Goal: Register for event/course: Register for event/course

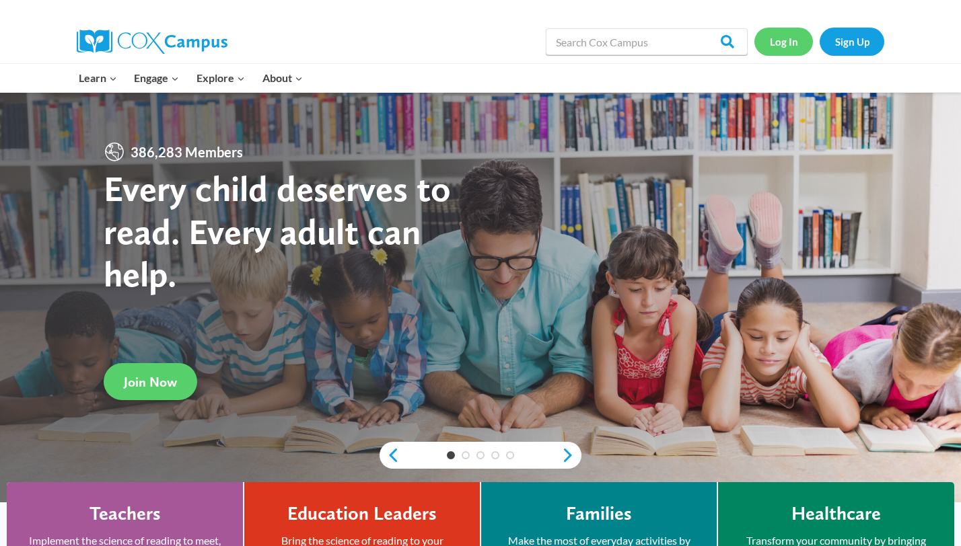
click at [791, 40] on link "Log In" at bounding box center [783, 42] width 59 height 28
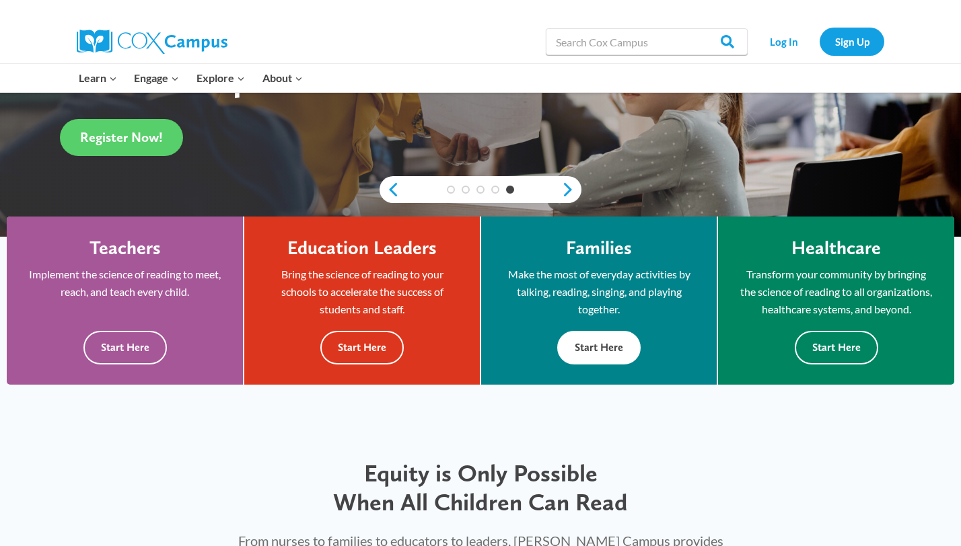
scroll to position [283, 0]
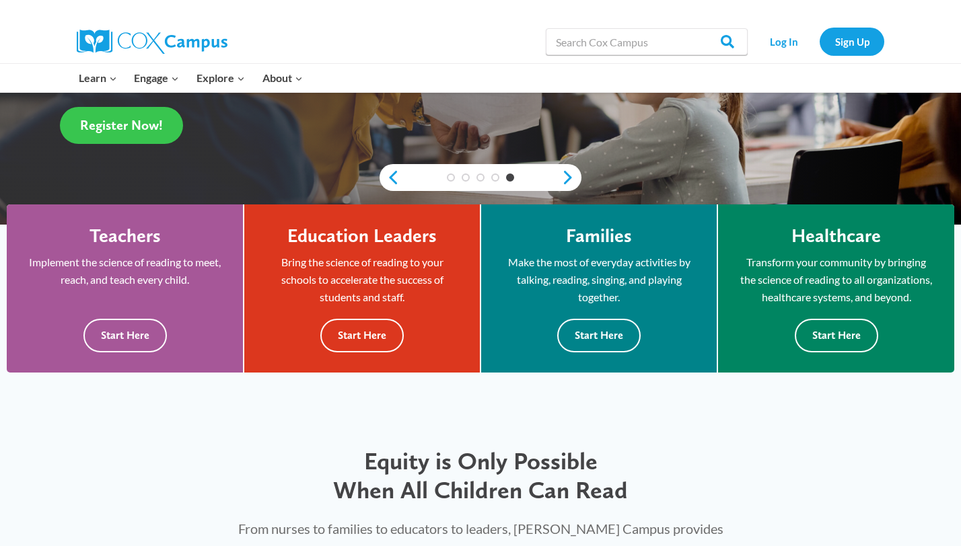
click at [162, 127] on span "Register Now!" at bounding box center [121, 125] width 83 height 16
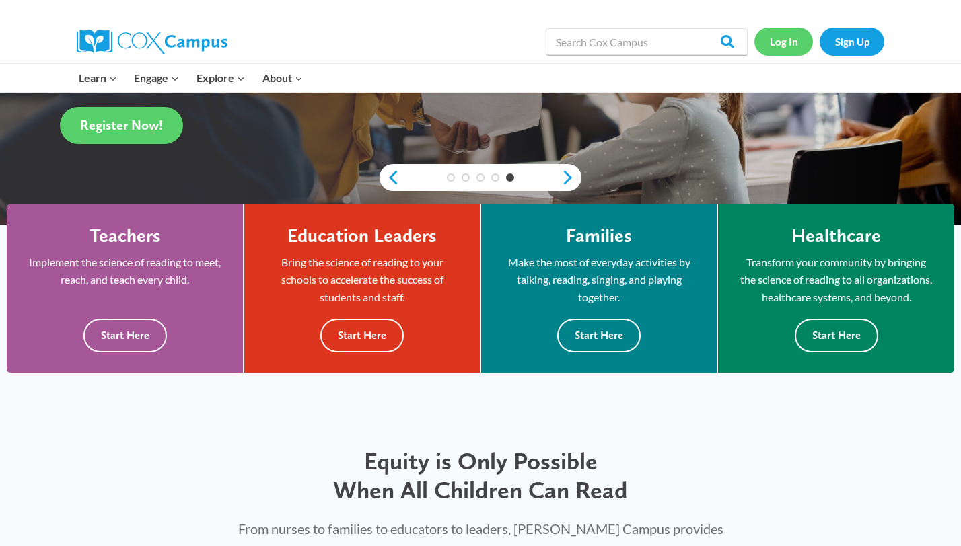
click at [773, 43] on link "Log In" at bounding box center [783, 42] width 59 height 28
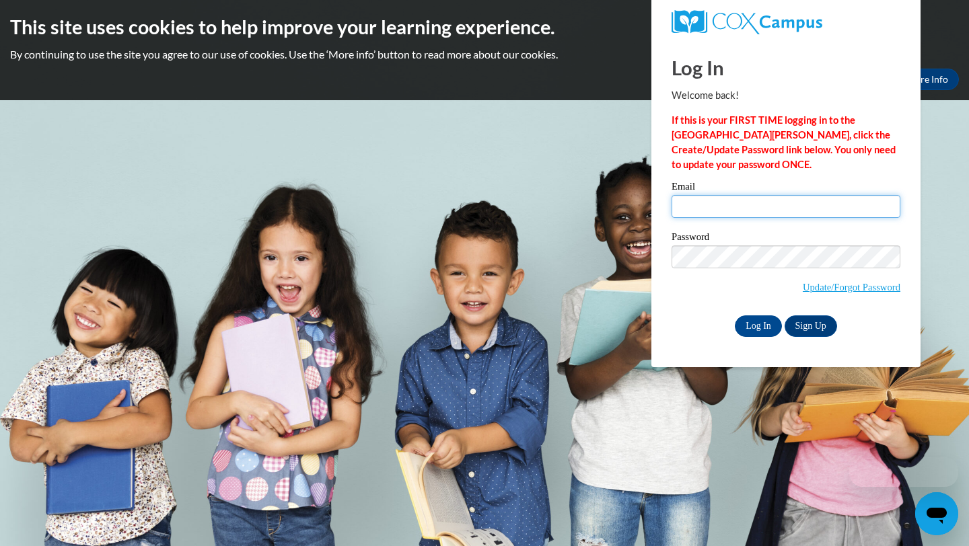
click at [697, 207] on input "Email" at bounding box center [786, 206] width 229 height 23
click at [742, 205] on input "Sofiablev20052tamu.edu" at bounding box center [786, 206] width 229 height 23
drag, startPoint x: 795, startPoint y: 203, endPoint x: 592, endPoint y: 181, distance: 203.8
click at [592, 181] on body "This site uses cookies to help improve your learning experience. By continuing …" at bounding box center [484, 273] width 969 height 546
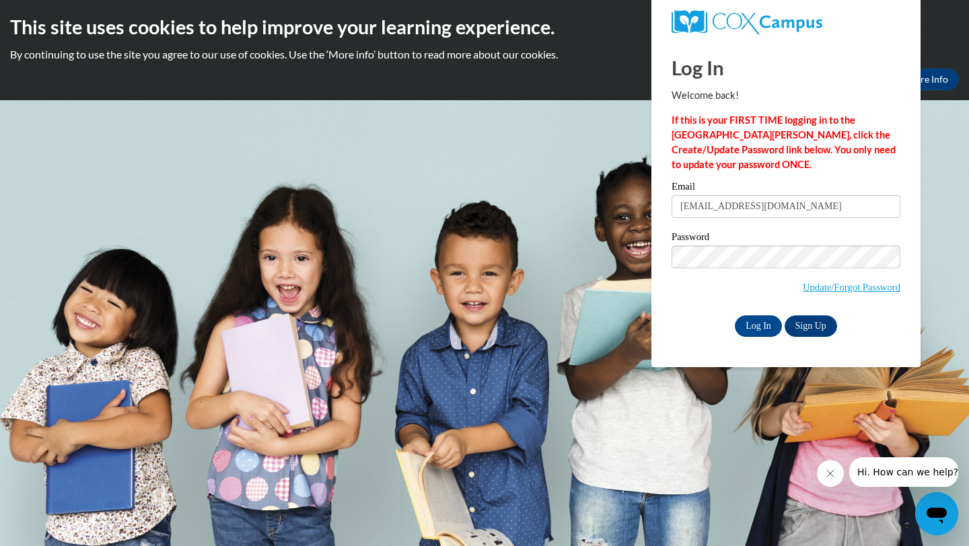
click at [795, 94] on p "Welcome back!" at bounding box center [786, 95] width 229 height 15
drag, startPoint x: 788, startPoint y: 207, endPoint x: 648, endPoint y: 201, distance: 140.1
click at [648, 201] on body "This site uses cookies to help improve your learning experience. By continuing …" at bounding box center [484, 273] width 969 height 546
type input "\"
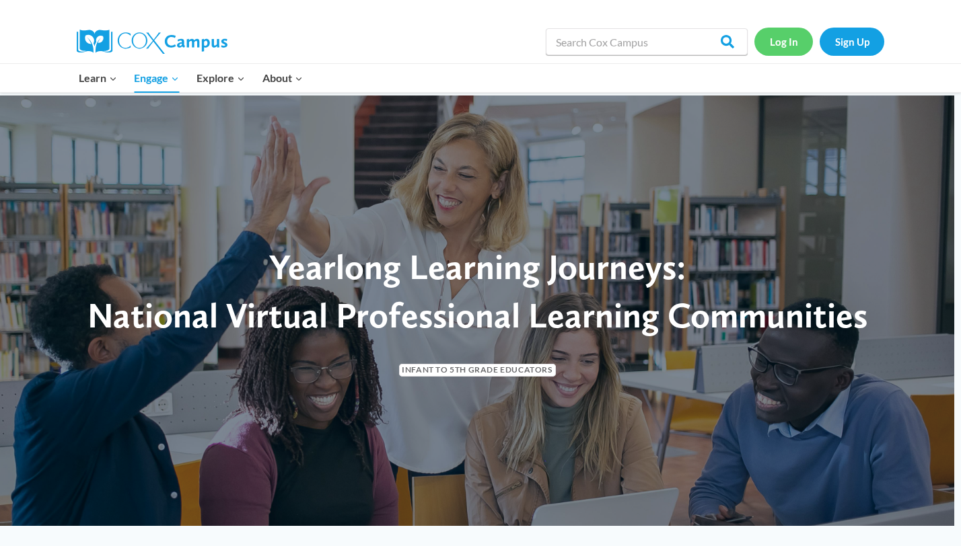
click at [766, 34] on link "Log In" at bounding box center [783, 42] width 59 height 28
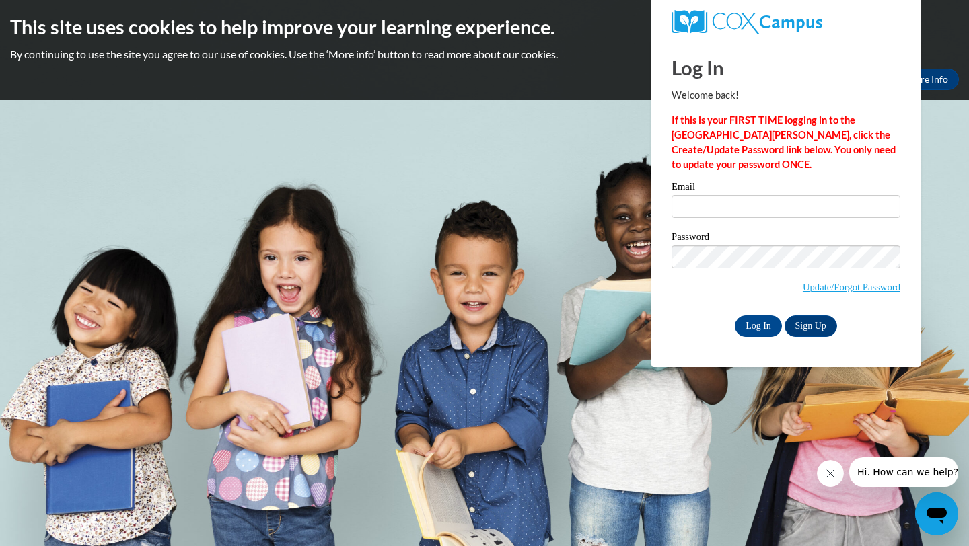
click at [788, 141] on p "If this is your FIRST TIME logging in to the NEW Cox Campus, click the Create/U…" at bounding box center [786, 142] width 229 height 59
click at [771, 132] on strong "If this is your FIRST TIME logging in to the NEW Cox Campus, click the Create/U…" at bounding box center [784, 142] width 224 height 56
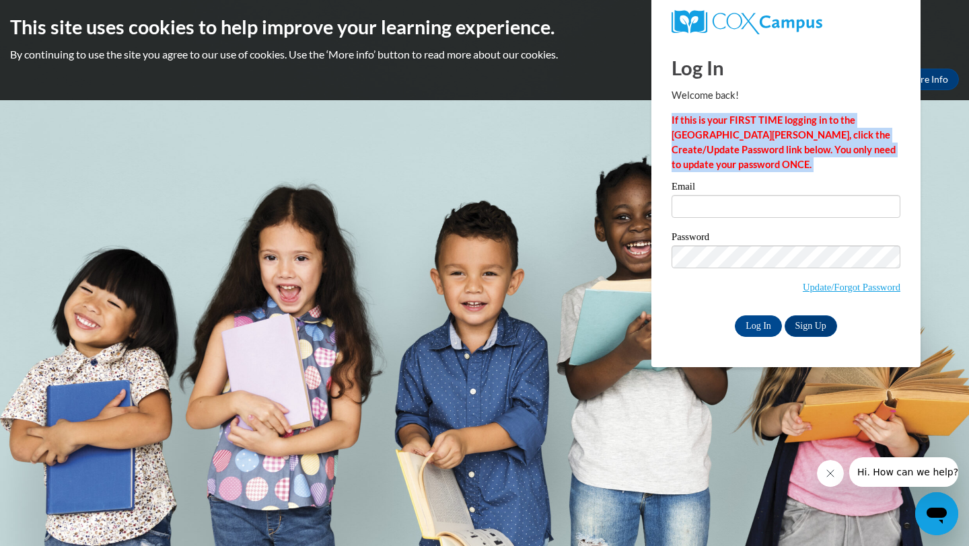
click at [771, 132] on strong "If this is your FIRST TIME logging in to the NEW Cox Campus, click the Create/U…" at bounding box center [784, 142] width 224 height 56
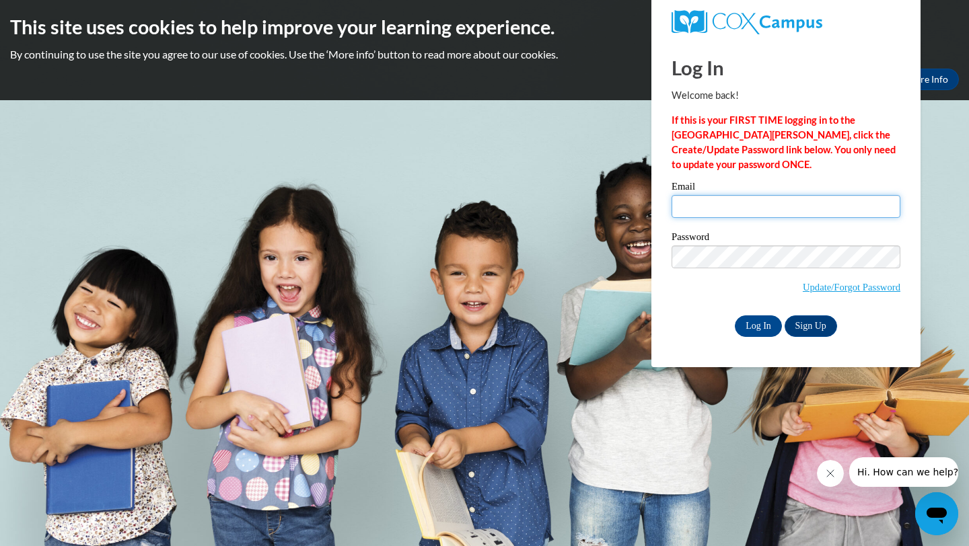
click at [686, 216] on input "Email" at bounding box center [786, 206] width 229 height 23
type input "Sofiablev2005@tamu.edu"
click at [797, 324] on link "Sign Up" at bounding box center [811, 327] width 52 height 22
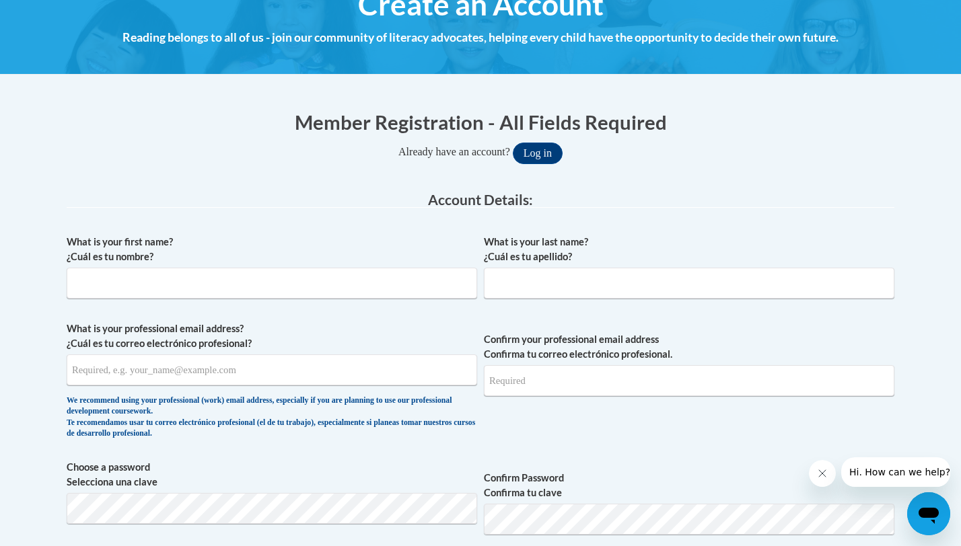
scroll to position [179, 0]
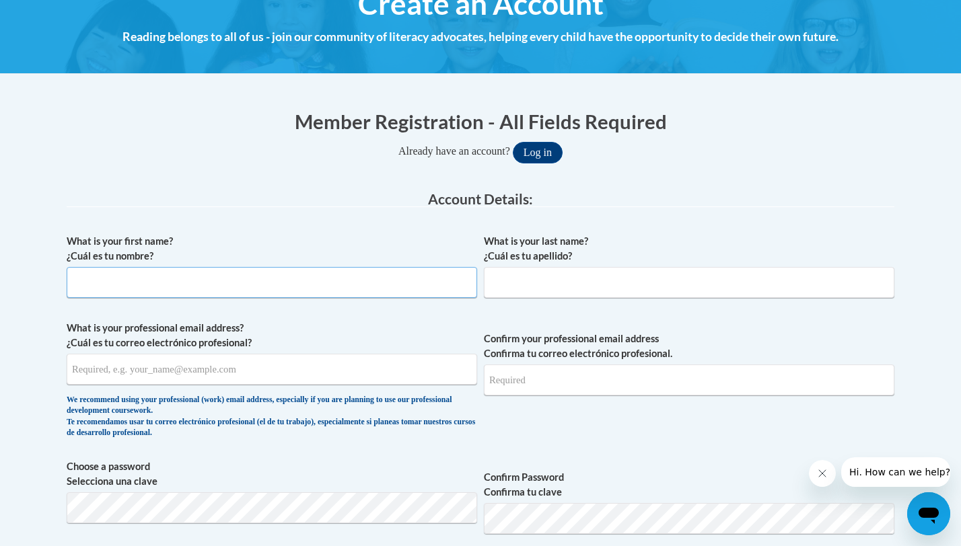
click at [254, 272] on input "What is your first name? ¿Cuál es tu nombre?" at bounding box center [272, 282] width 411 height 31
type input "Sofia"
click at [500, 276] on input "What is your last name? ¿Cuál es tu apellido?" at bounding box center [689, 282] width 411 height 31
type input "Blevins"
click at [172, 374] on input "What is your professional email address? ¿Cuál es tu correo electrónico profesi…" at bounding box center [272, 369] width 411 height 31
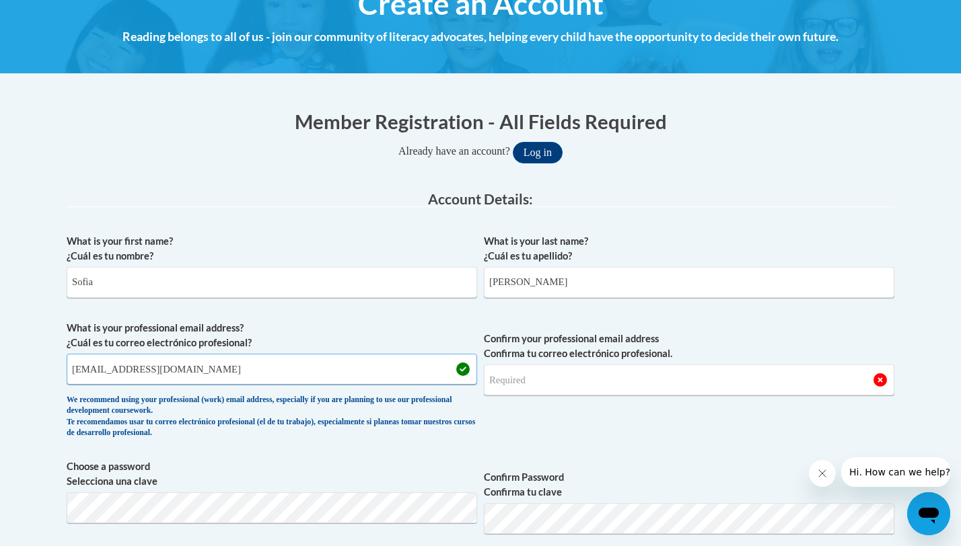
type input "Sofiablev2005@tamu.edu"
click at [556, 385] on input "Confirm your professional email address Confirma tu correo electrónico profesio…" at bounding box center [689, 380] width 411 height 31
type input "Sofiablev2005@tamu.edu"
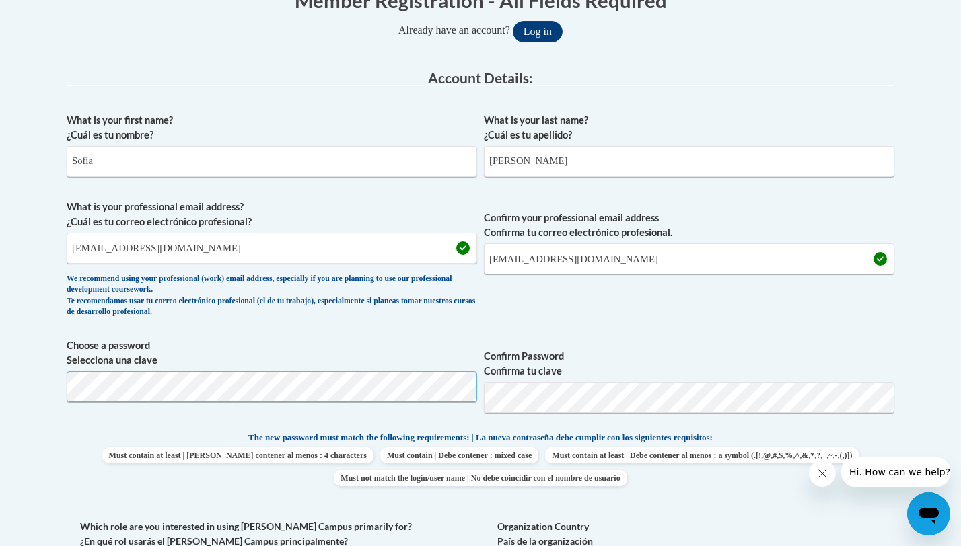
scroll to position [331, 0]
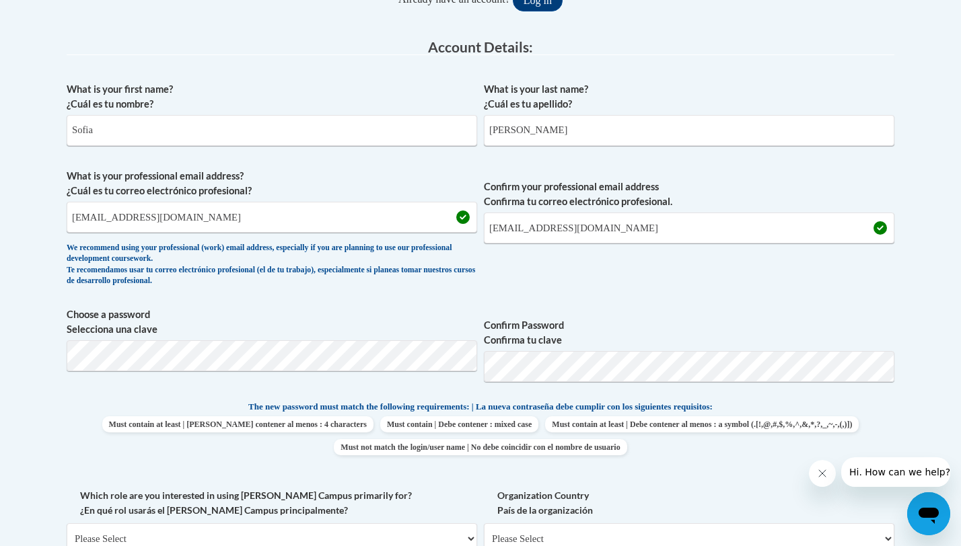
click at [662, 328] on label "Confirm Password Confirma tu clave" at bounding box center [689, 333] width 411 height 30
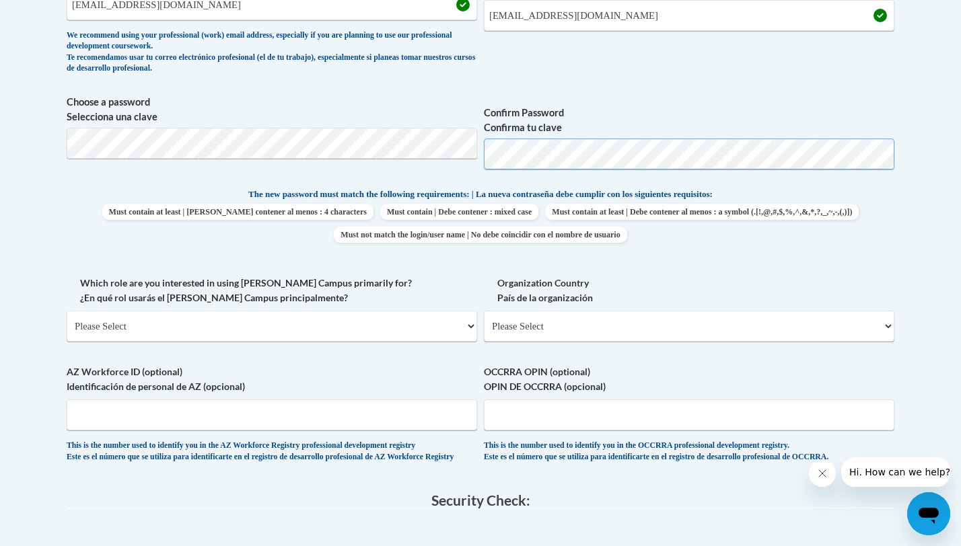
scroll to position [595, 0]
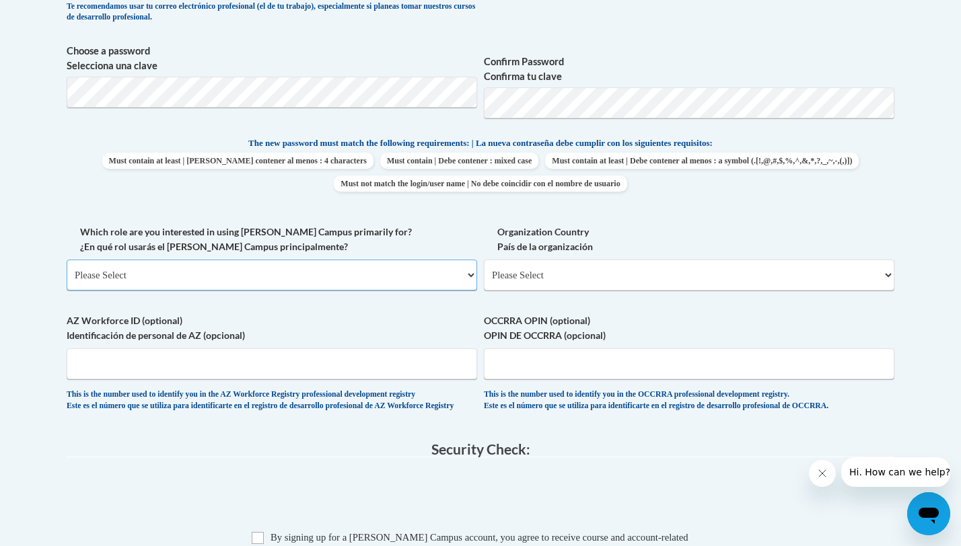
click at [458, 276] on select "Please Select College/University | Colegio/Universidad Community/Nonprofit Part…" at bounding box center [272, 275] width 411 height 31
select select "5a18ea06-2b54-4451-96f2-d152daf9eac5"
click at [67, 260] on select "Please Select College/University | Colegio/Universidad Community/Nonprofit Part…" at bounding box center [272, 275] width 411 height 31
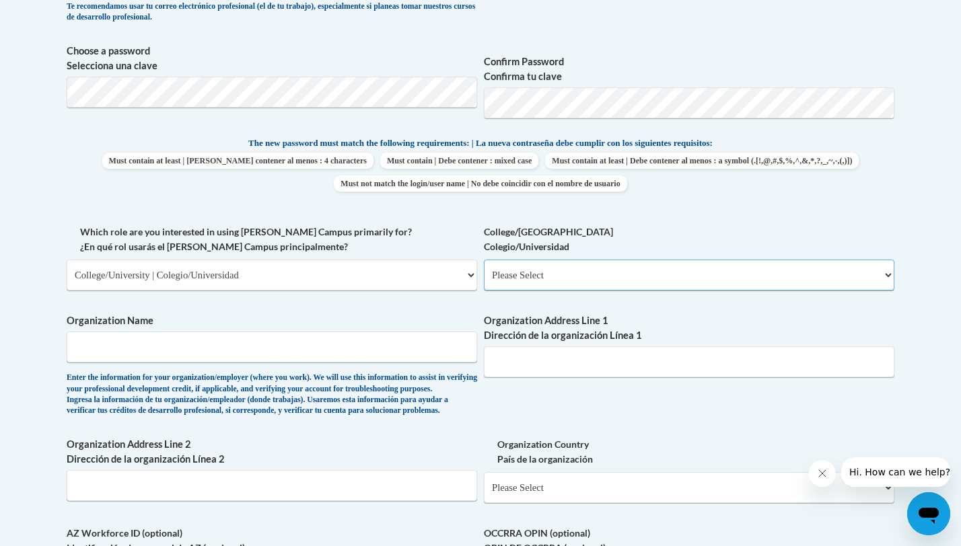
click at [585, 275] on select "Please Select College/University Staff | Empleado universitario College/Univers…" at bounding box center [689, 275] width 411 height 31
select select "99b32b07-cffc-426c-8bf6-0cd77760d84b"
click at [484, 260] on select "Please Select College/University Staff | Empleado universitario College/Univers…" at bounding box center [689, 275] width 411 height 31
click at [192, 346] on input "Organization Name" at bounding box center [272, 347] width 411 height 31
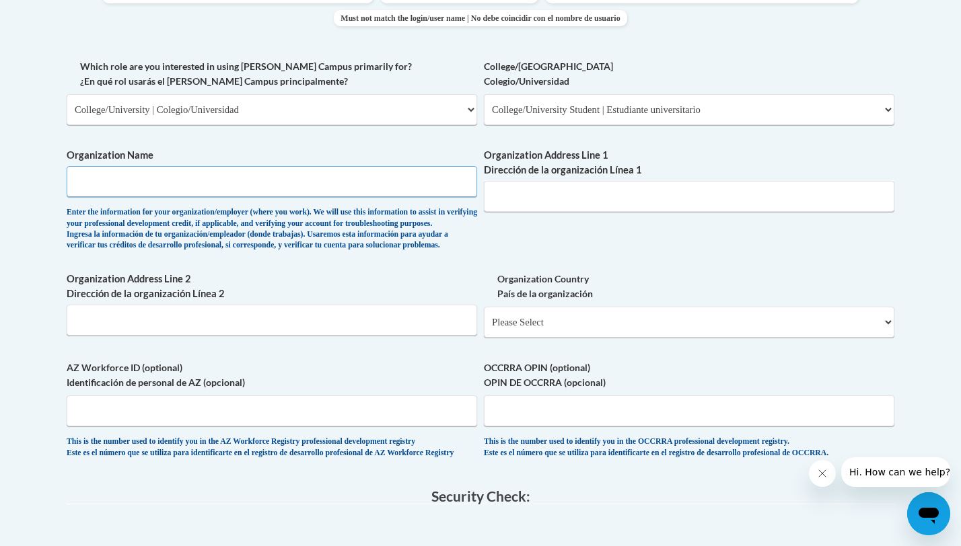
scroll to position [762, 0]
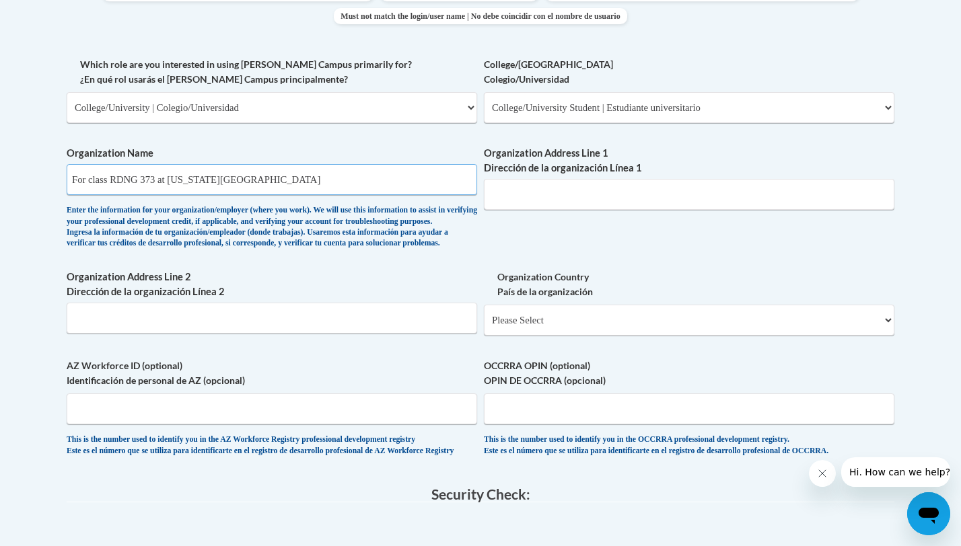
type input "For class RDNG 373 at Texas A&M University"
click at [525, 199] on input "Organization Address Line 1 Dirección de la organización Línea 1" at bounding box center [689, 194] width 411 height 31
paste input "400 Bizzell St, College Station, TX"
type input "400 Bizzell St, College Station, TX"
click at [591, 336] on select "Please Select United States | Estados Unidos Outside of the United States | Fue…" at bounding box center [689, 320] width 411 height 31
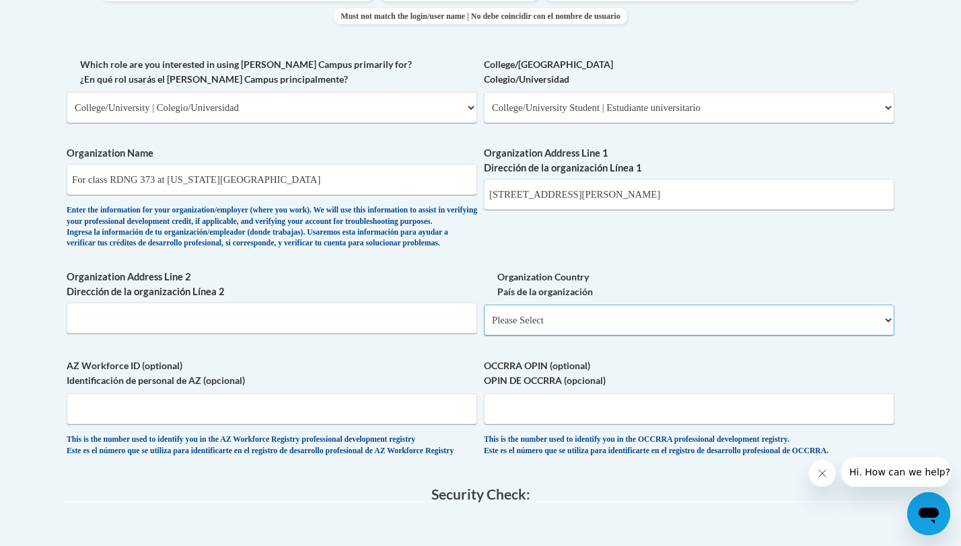
select select "ad49bcad-a171-4b2e-b99c-48b446064914"
click at [484, 326] on select "Please Select United States | Estados Unidos Outside of the United States | Fue…" at bounding box center [689, 320] width 411 height 31
select select
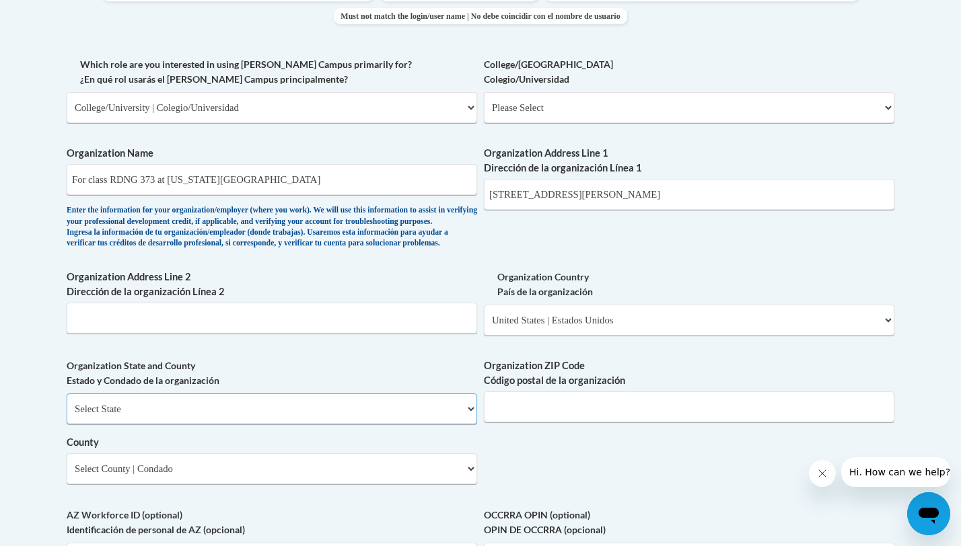
click at [201, 425] on select "Select State Alabama Alaska Arizona Arkansas California Colorado Connecticut De…" at bounding box center [272, 409] width 411 height 31
select select "Texas"
click at [67, 416] on select "Select State Alabama Alaska Arizona Arkansas California Colorado Connecticut De…" at bounding box center [272, 409] width 411 height 31
click at [583, 423] on input "Organization ZIP Code Código postal de la organización" at bounding box center [689, 407] width 411 height 31
paste input "77843-0001"
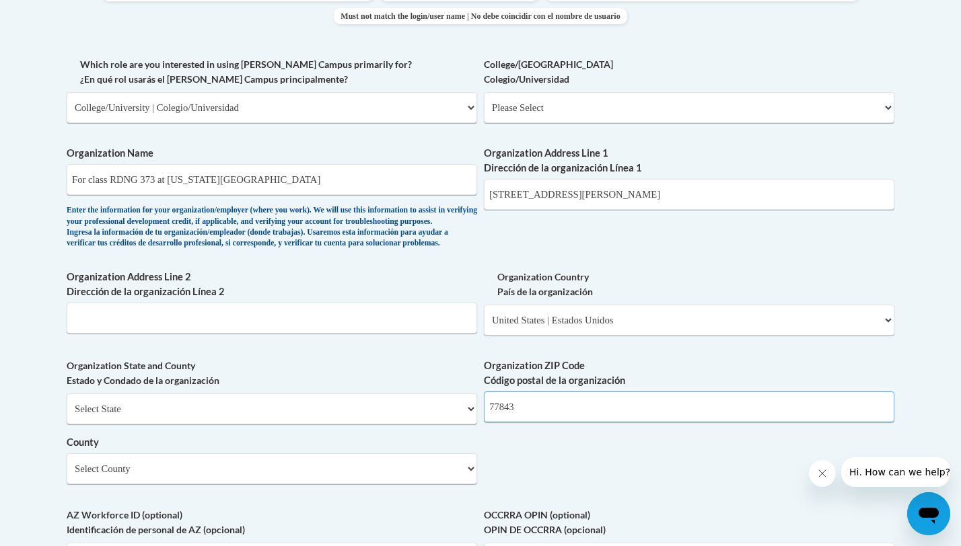
type input "77843"
click at [458, 485] on select "Select County Anderson Andrews Angelina Aransas Archer Armstrong Atascosa Austi…" at bounding box center [272, 469] width 411 height 31
click at [472, 485] on select "Select County Anderson Andrews Angelina Aransas Archer Armstrong Atascosa Austi…" at bounding box center [272, 469] width 411 height 31
click at [217, 485] on select "Select County Anderson Andrews Angelina Aransas Archer Armstrong Atascosa Austi…" at bounding box center [272, 469] width 411 height 31
select select "Brazos"
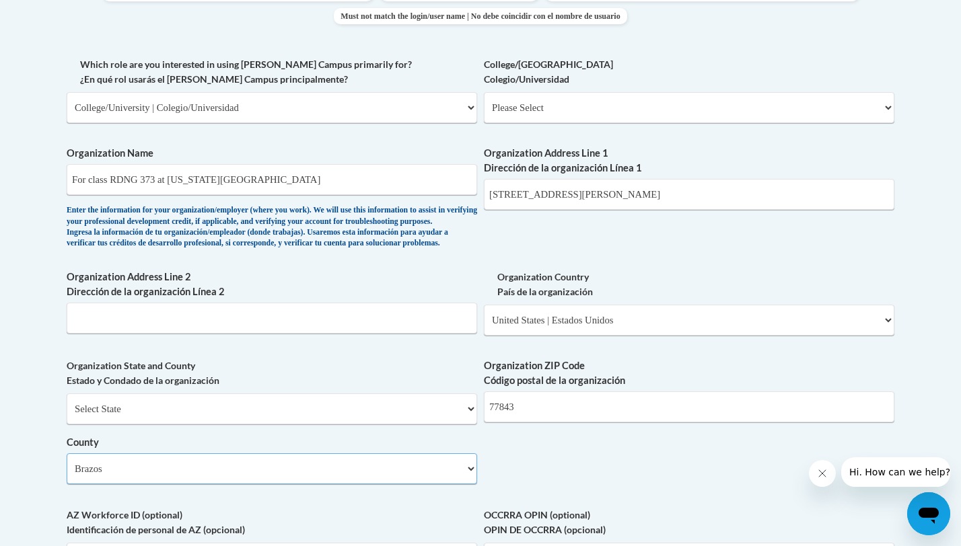
click at [67, 476] on select "Select County Anderson Andrews Angelina Aransas Archer Armstrong Atascosa Austi…" at bounding box center [272, 469] width 411 height 31
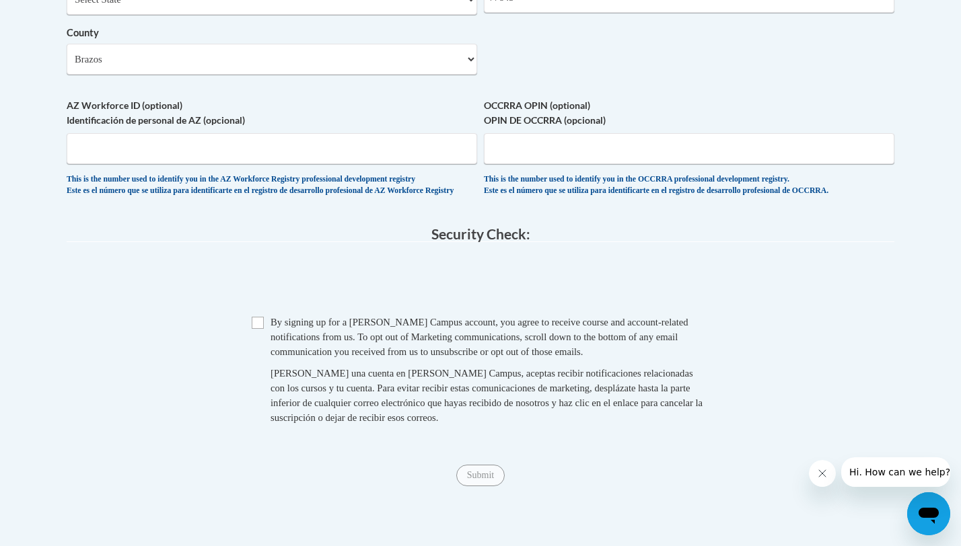
scroll to position [1174, 0]
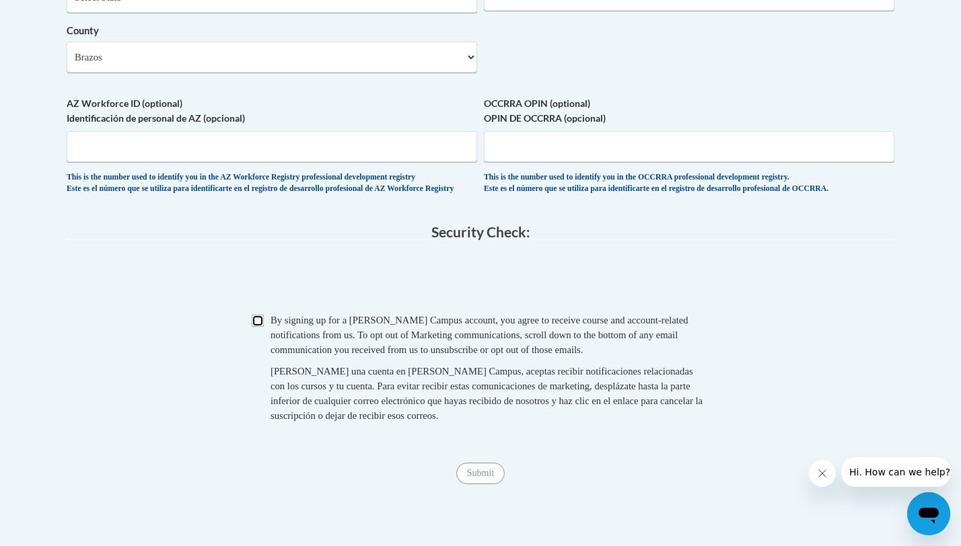
click at [258, 327] on input "Checkbox" at bounding box center [258, 321] width 12 height 12
checkbox input "true"
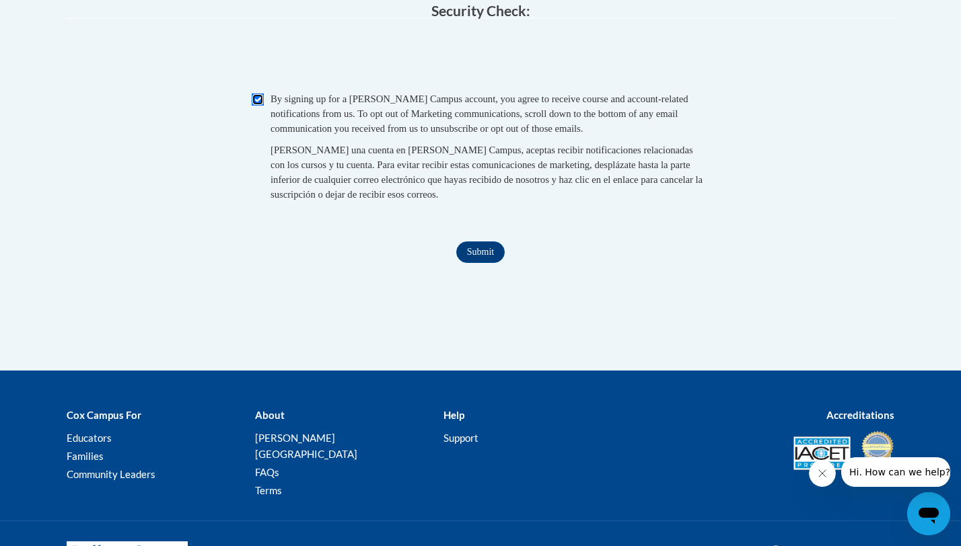
scroll to position [1475, 0]
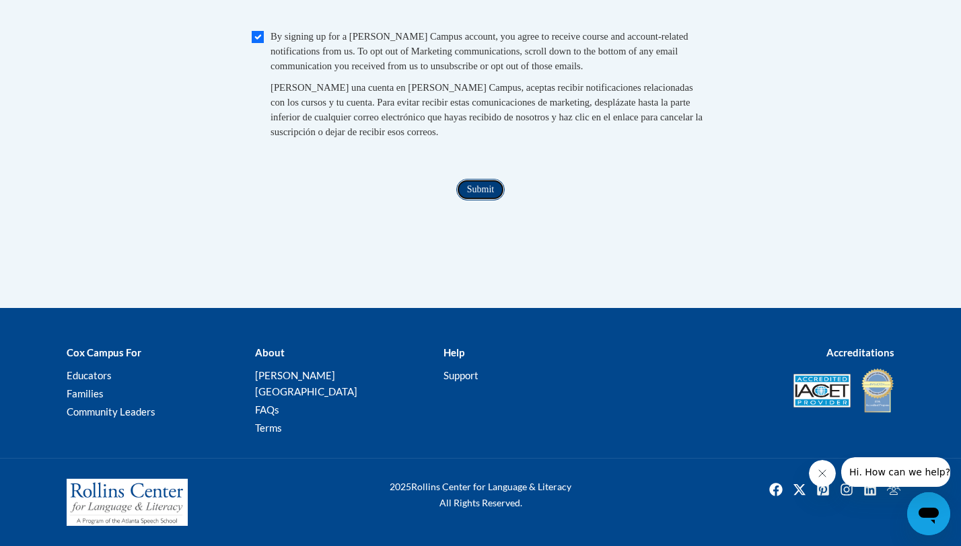
click at [485, 201] on input "Submit" at bounding box center [480, 190] width 48 height 22
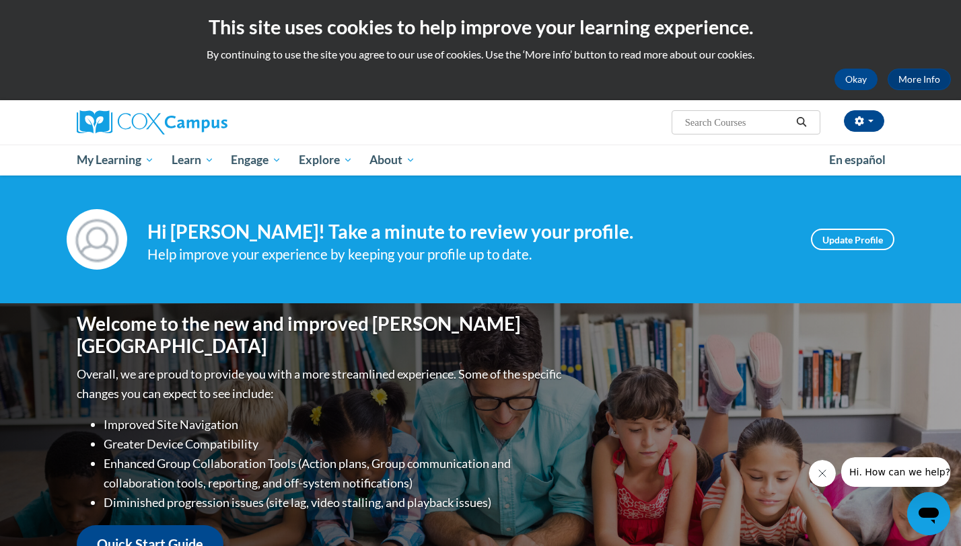
click at [354, 194] on div "Your profile Hi Sofia Blevins! Take a minute to review your profile. Help impro…" at bounding box center [480, 240] width 961 height 128
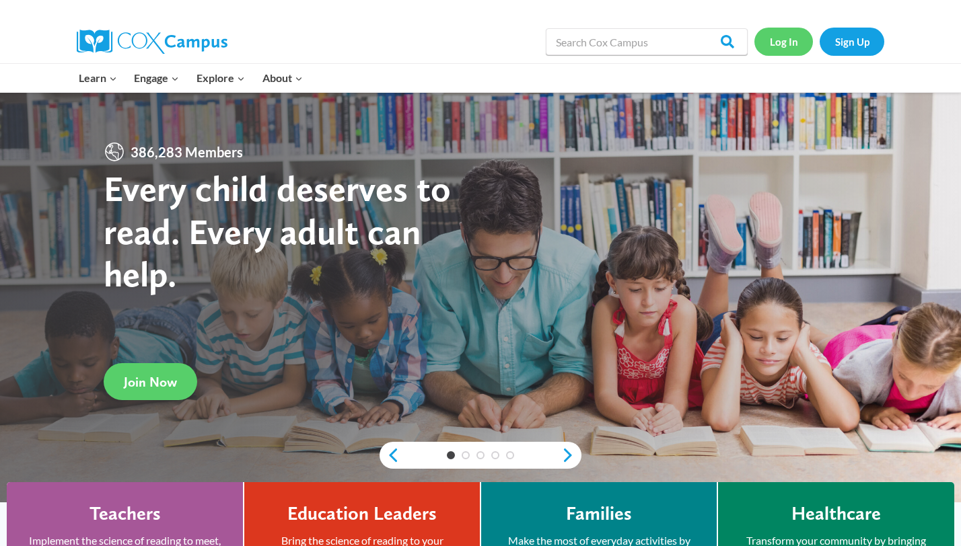
click at [787, 48] on link "Log In" at bounding box center [783, 42] width 59 height 28
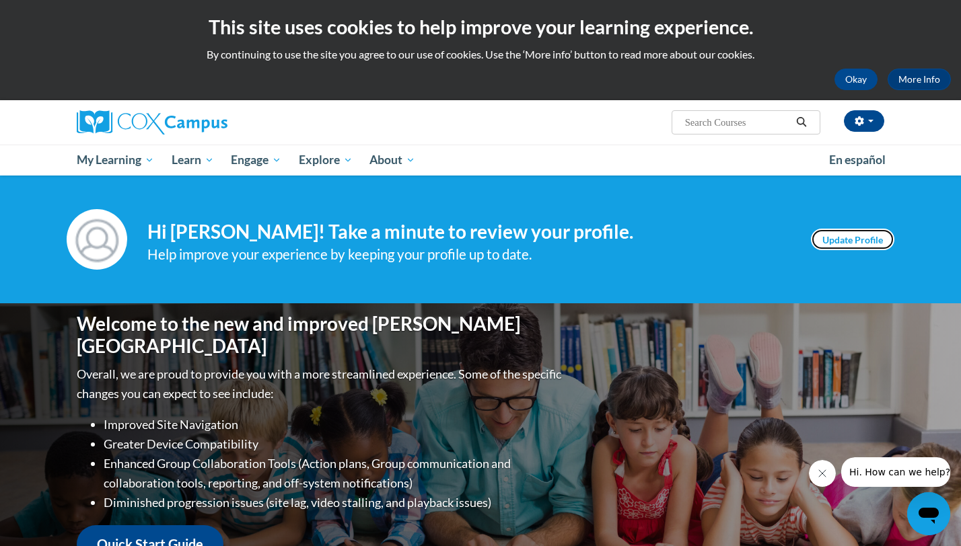
click at [859, 242] on link "Update Profile" at bounding box center [852, 240] width 83 height 22
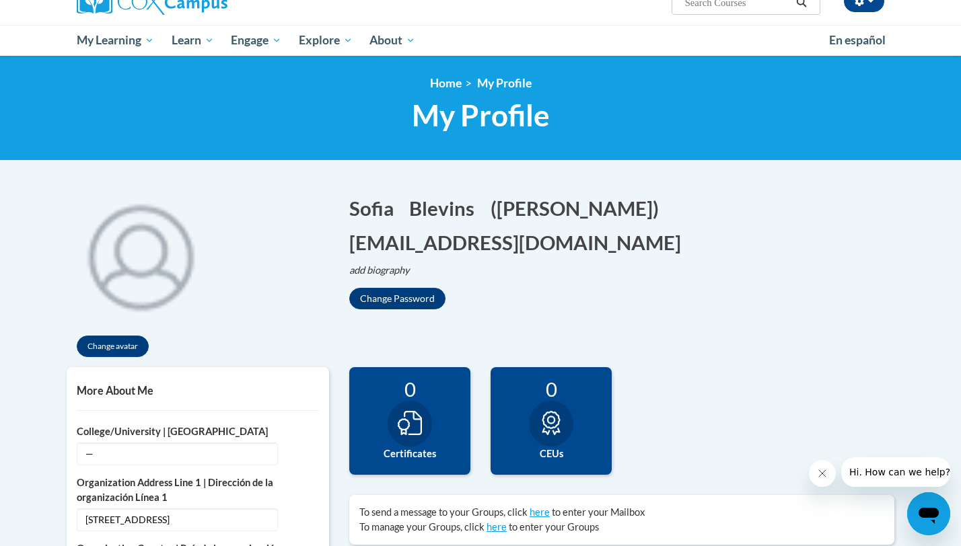
scroll to position [122, 0]
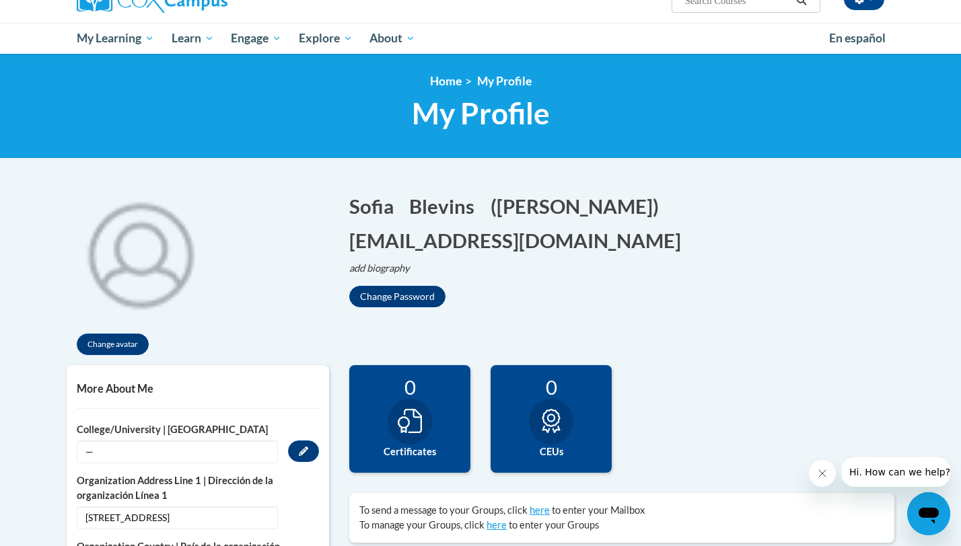
click at [93, 455] on span "—" at bounding box center [177, 452] width 201 height 23
click at [91, 13] on div at bounding box center [205, 0] width 276 height 44
click at [100, 5] on img at bounding box center [152, 1] width 151 height 24
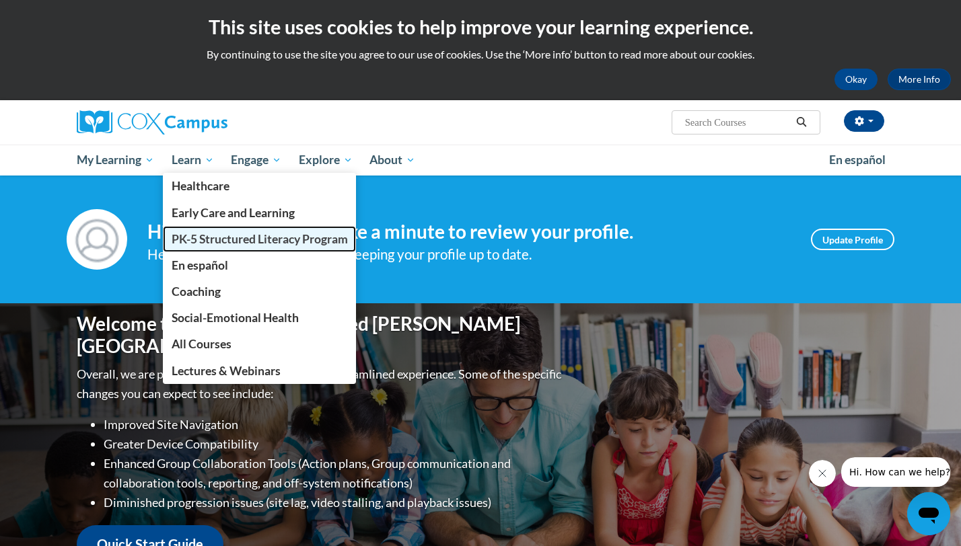
click at [200, 237] on span "PK-5 Structured Literacy Program" at bounding box center [260, 239] width 176 height 14
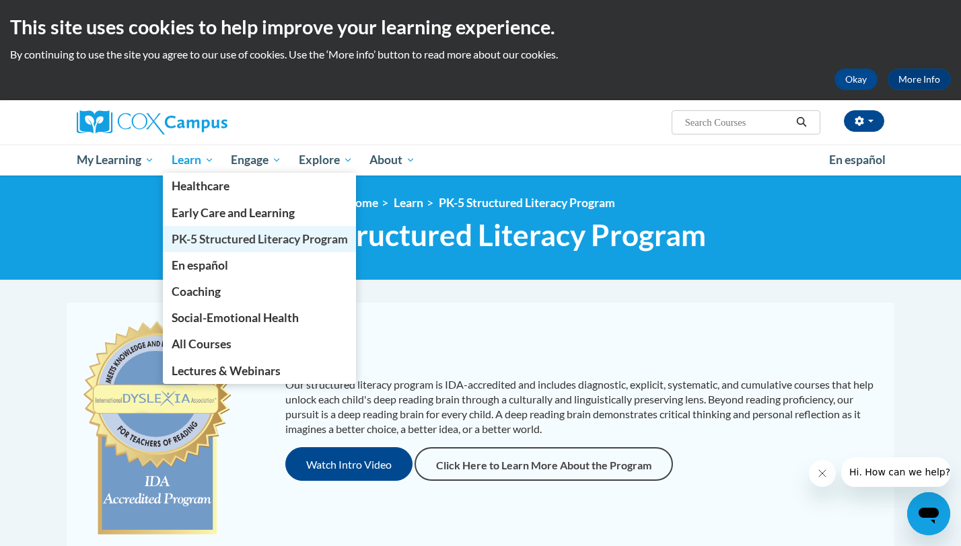
click at [221, 244] on span "PK-5 Structured Literacy Program" at bounding box center [260, 239] width 176 height 14
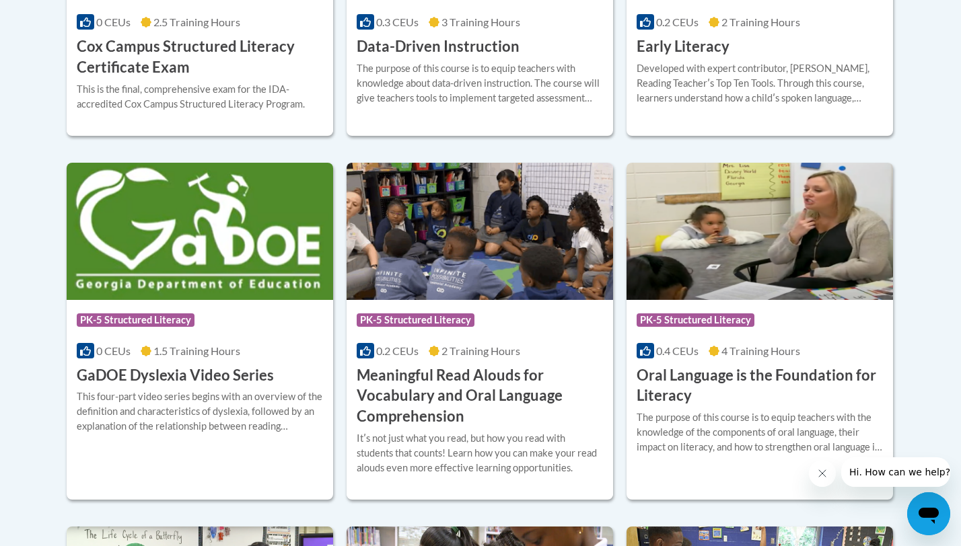
scroll to position [781, 0]
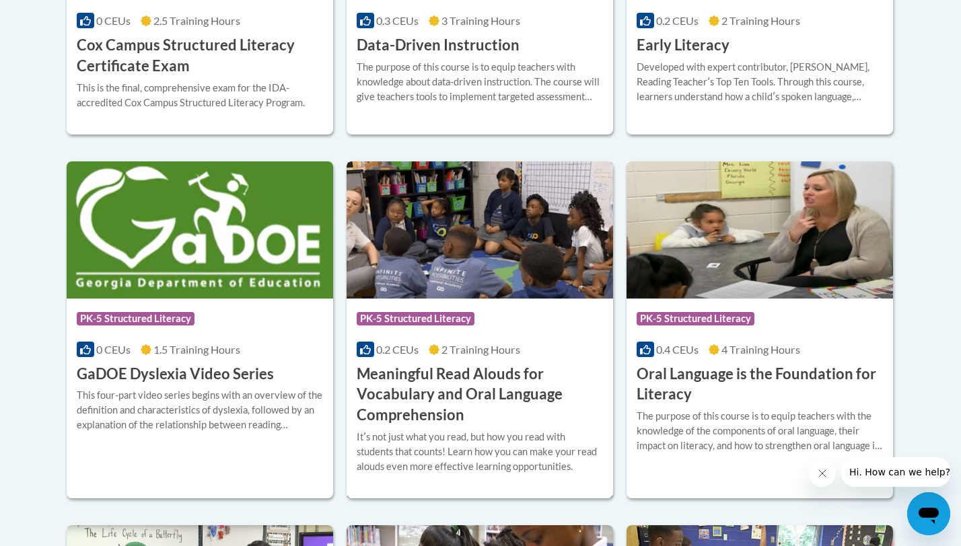
click at [470, 376] on h3 "Meaningful Read Alouds for Vocabulary and Oral Language Comprehension" at bounding box center [480, 395] width 246 height 62
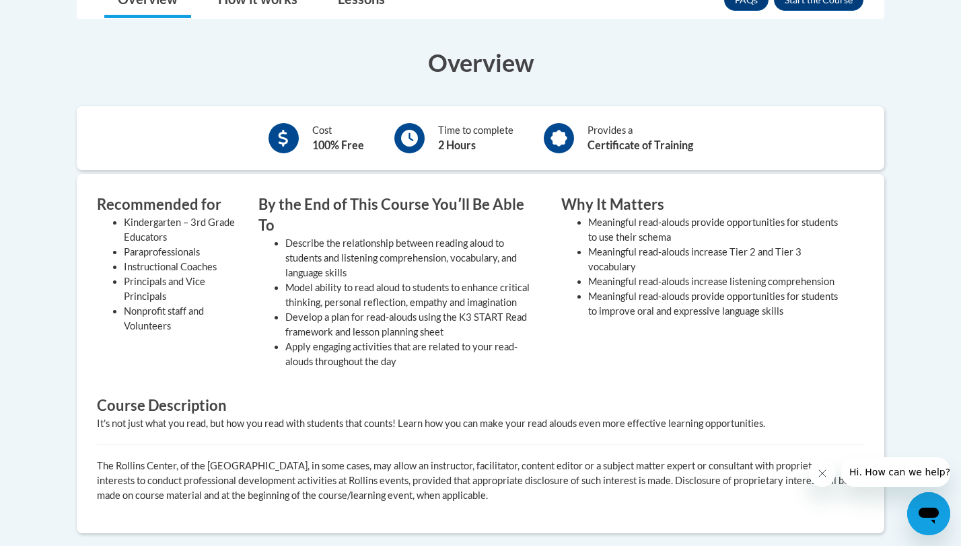
scroll to position [438, 0]
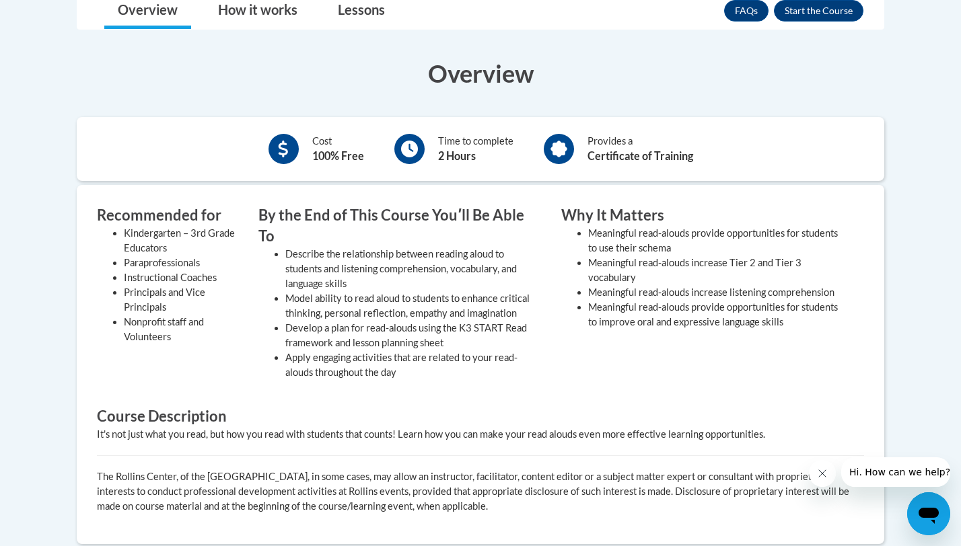
click at [345, 296] on li "Model ability to read aloud to students to enhance critical thinking, personal …" at bounding box center [413, 306] width 256 height 30
click at [334, 155] on b "100% Free" at bounding box center [338, 155] width 52 height 13
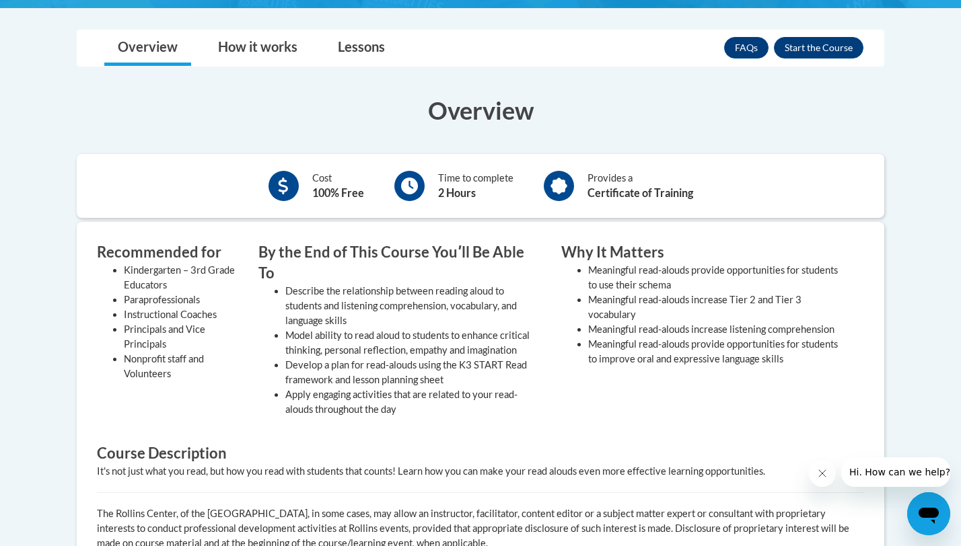
scroll to position [394, 0]
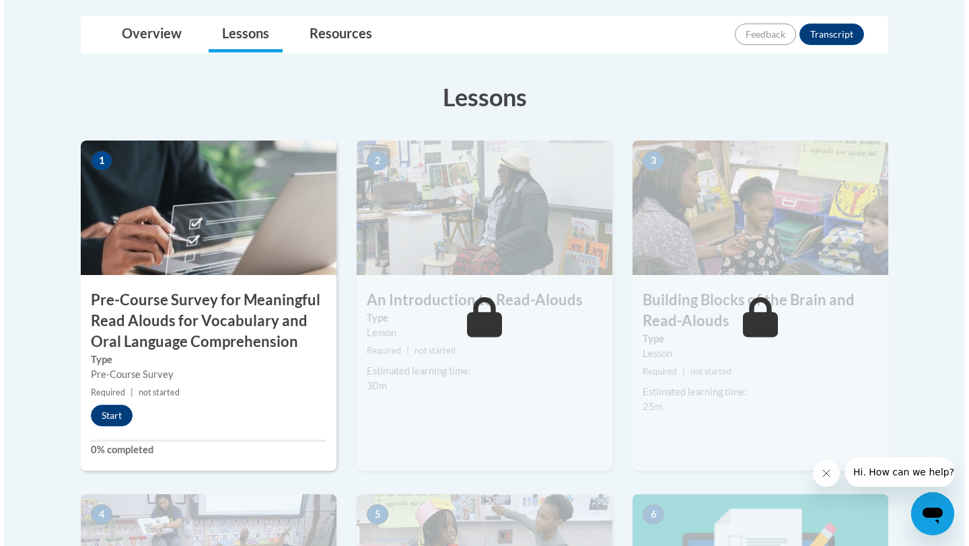
scroll to position [447, 0]
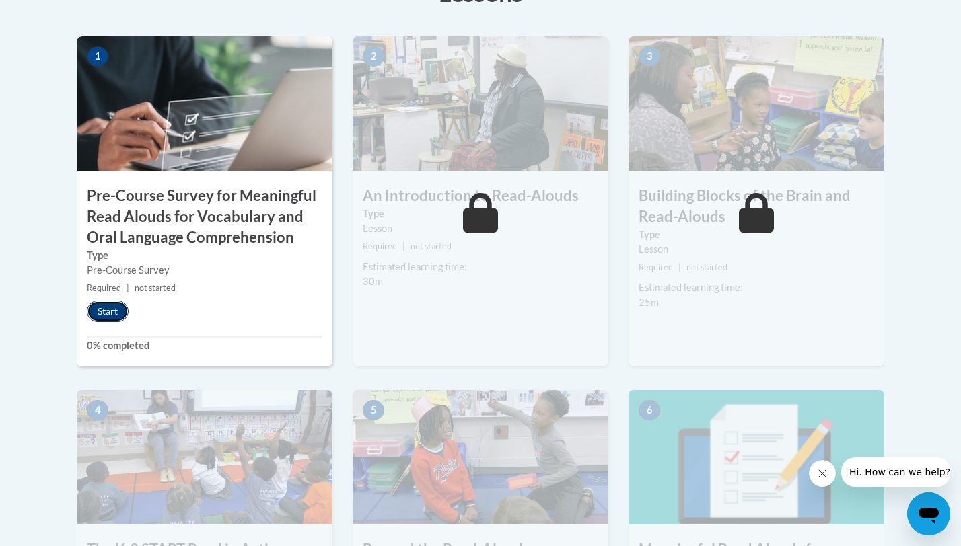
click at [103, 316] on button "Start" at bounding box center [108, 312] width 42 height 22
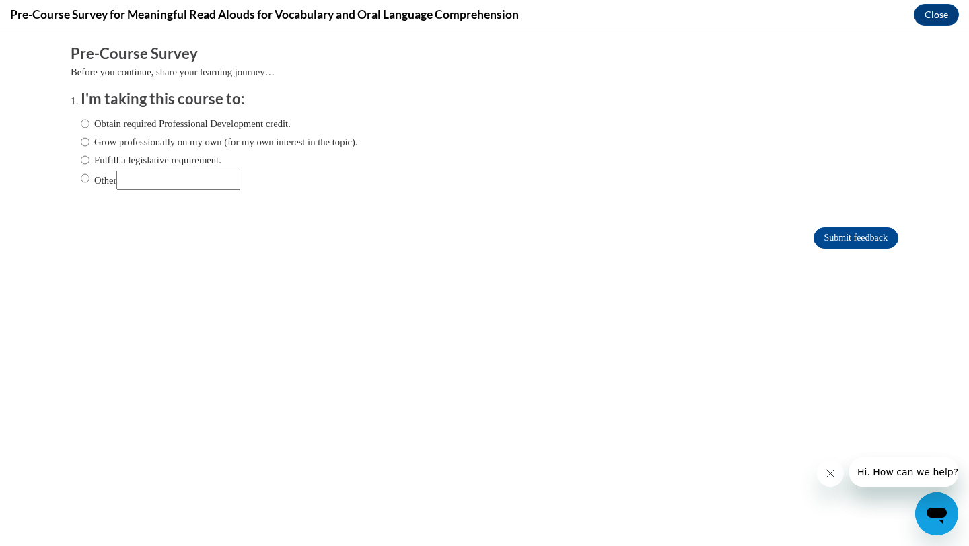
scroll to position [0, 0]
click at [119, 128] on label "Obtain required Professional Development credit." at bounding box center [186, 123] width 210 height 15
click at [90, 128] on input "Obtain required Professional Development credit." at bounding box center [85, 123] width 9 height 15
radio input "true"
click at [864, 238] on input "Submit feedback" at bounding box center [856, 238] width 85 height 22
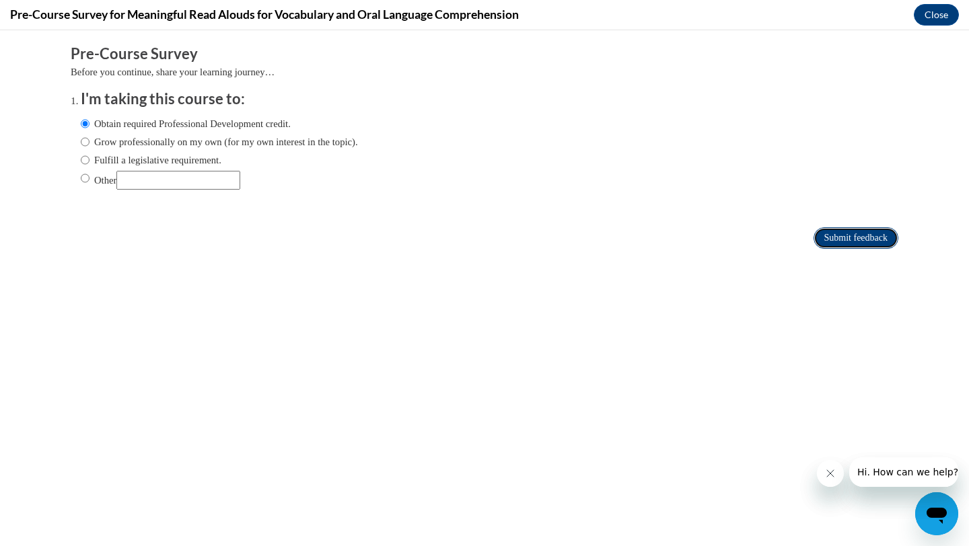
click at [860, 236] on input "Submit feedback" at bounding box center [856, 238] width 85 height 22
click at [825, 235] on input "Submit feedback" at bounding box center [856, 238] width 85 height 22
click at [941, 15] on button "Close" at bounding box center [936, 15] width 45 height 22
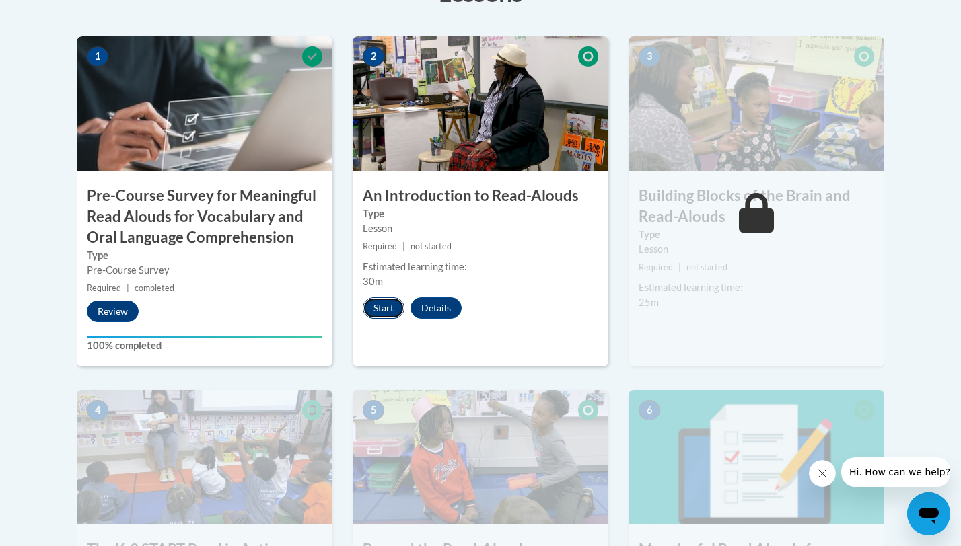
click at [386, 306] on button "Start" at bounding box center [384, 308] width 42 height 22
